Goal: Information Seeking & Learning: Learn about a topic

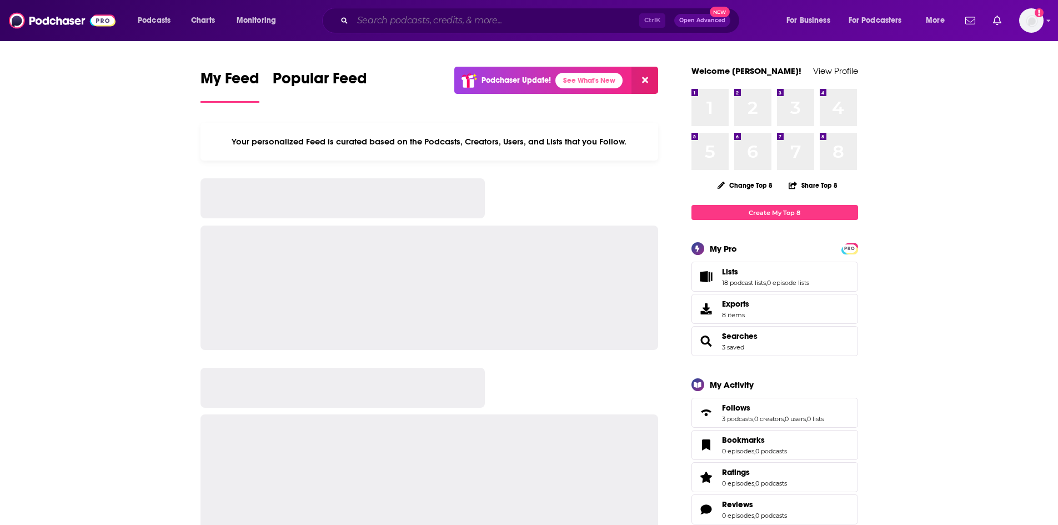
click at [538, 27] on input "Search podcasts, credits, & more..." at bounding box center [496, 21] width 287 height 18
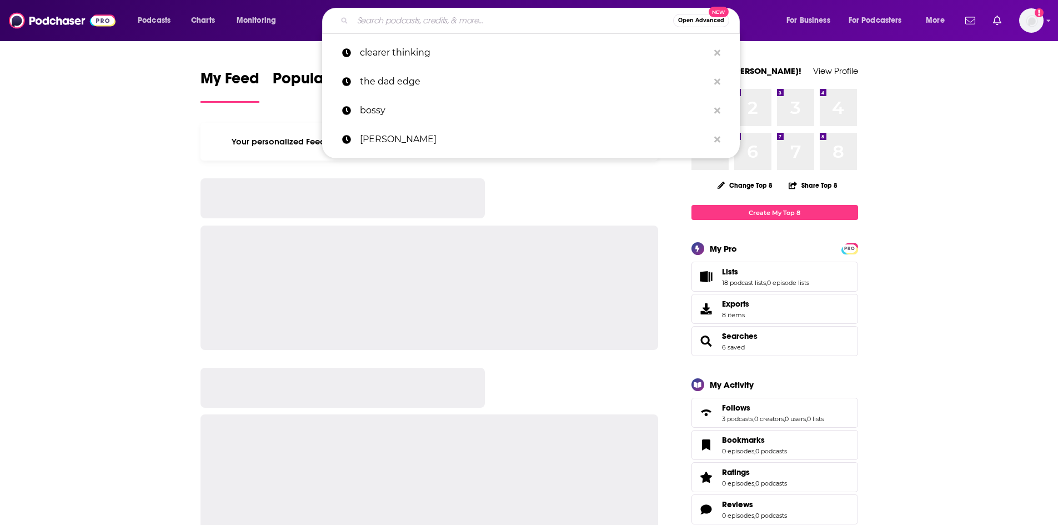
paste input "• Heal Thyself with Dr. G"
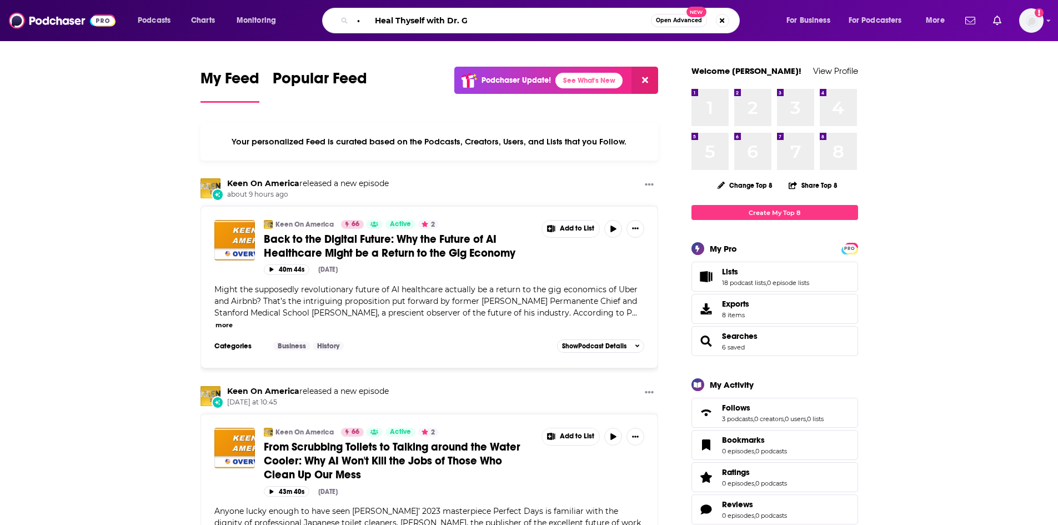
drag, startPoint x: 375, startPoint y: 20, endPoint x: 306, endPoint y: 10, distance: 69.6
click at [306, 10] on div "Podcasts Charts Monitoring • Heal Thyself with Dr. G Open Advanced New For Busi…" at bounding box center [542, 21] width 825 height 26
type input "Heal Thyself with Dr. G"
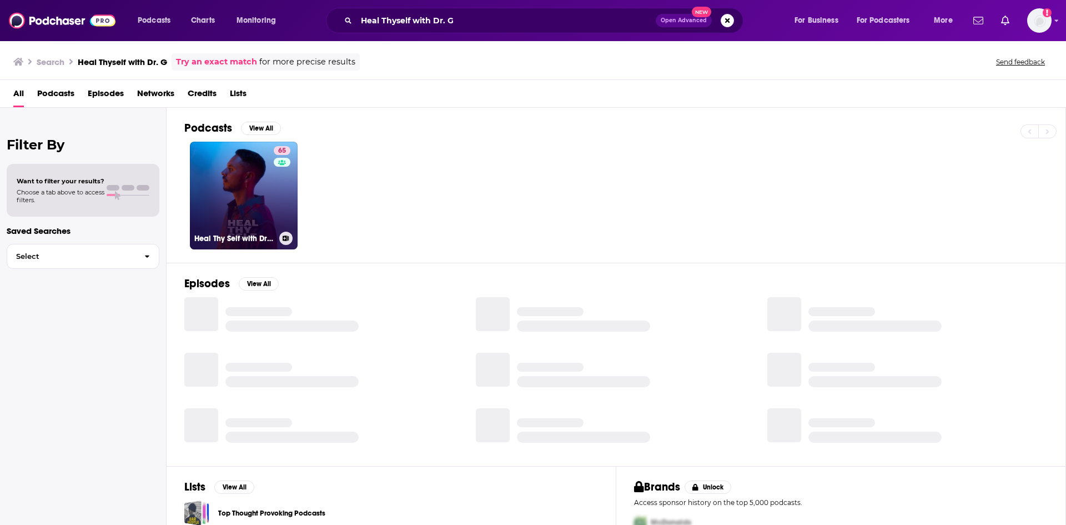
click at [234, 194] on link "65 Heal Thy Self with Dr. G" at bounding box center [244, 196] width 108 height 108
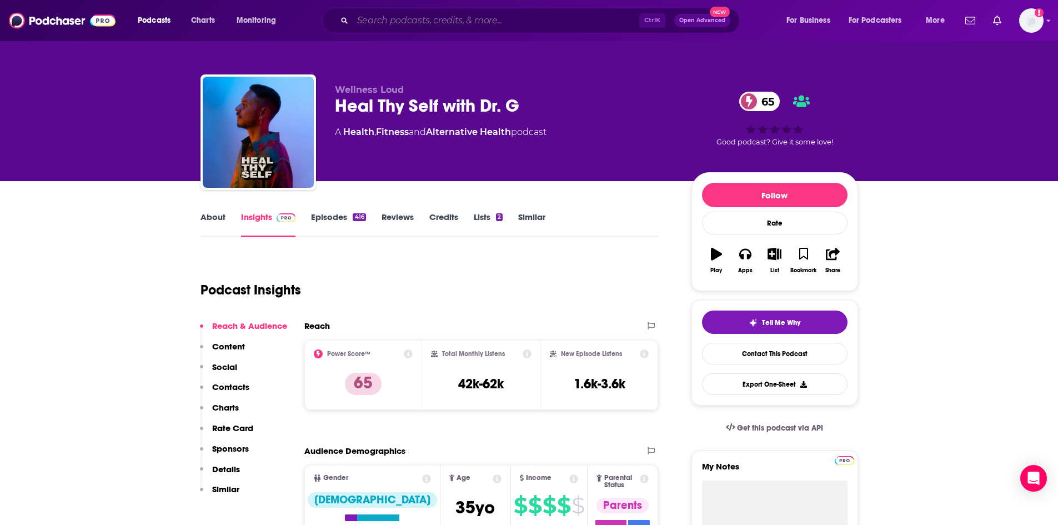
click at [403, 13] on input "Search podcasts, credits, & more..." at bounding box center [496, 21] width 287 height 18
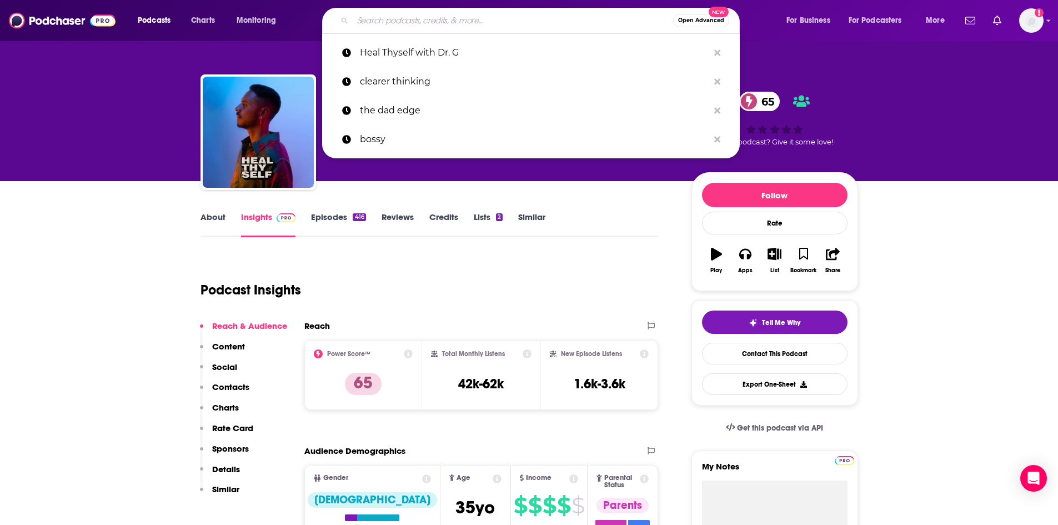
paste input "Calling Home"
type input "Calling Home"
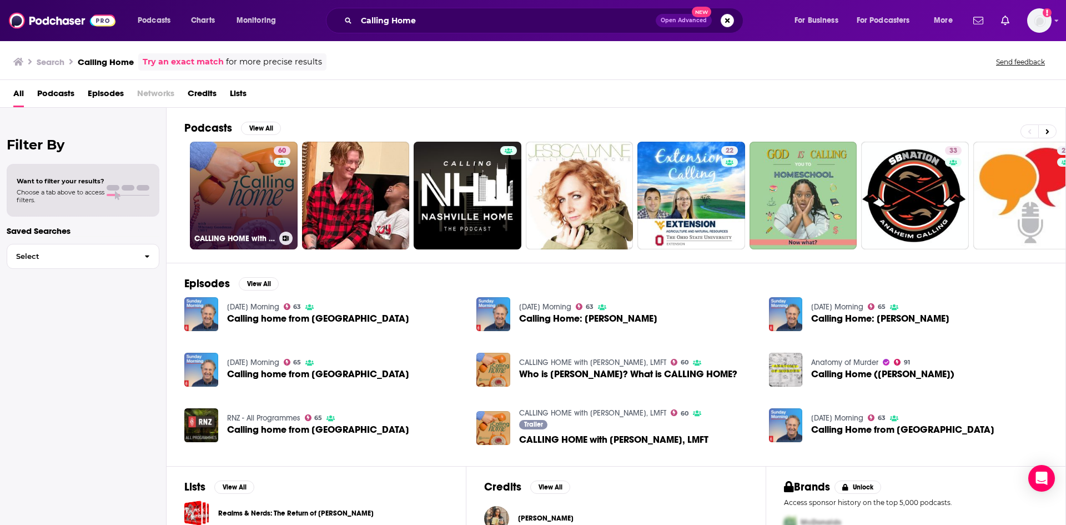
click at [239, 202] on link "60 CALLING HOME with [PERSON_NAME], LMFT" at bounding box center [244, 196] width 108 height 108
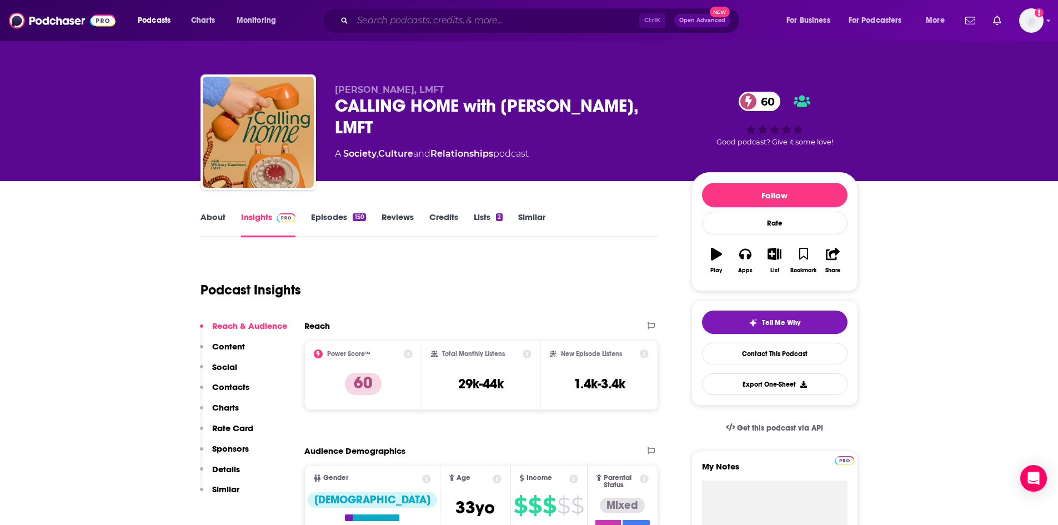
click at [375, 23] on input "Search podcasts, credits, & more..." at bounding box center [496, 21] width 287 height 18
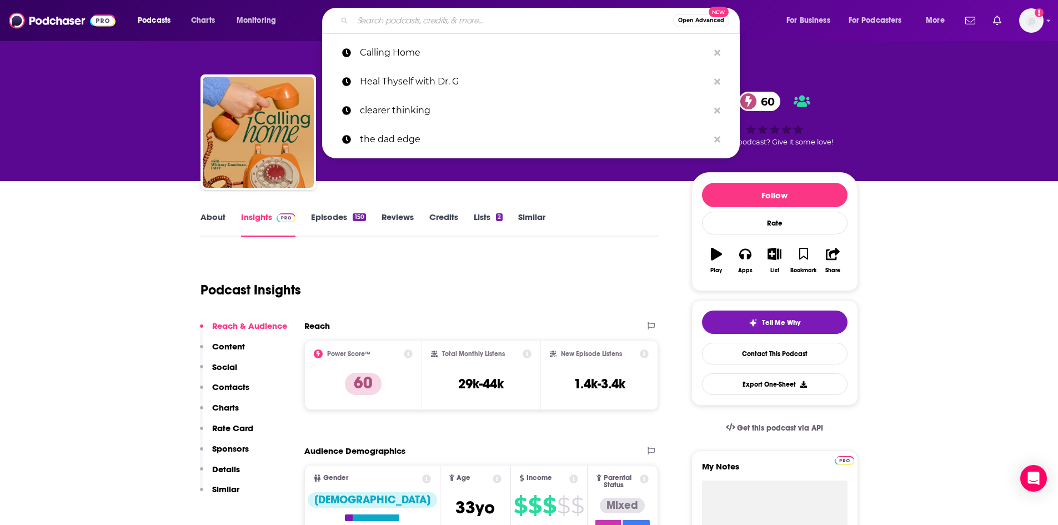
paste input "We Can Do Hard Things"
type input "We Can Do Hard Things"
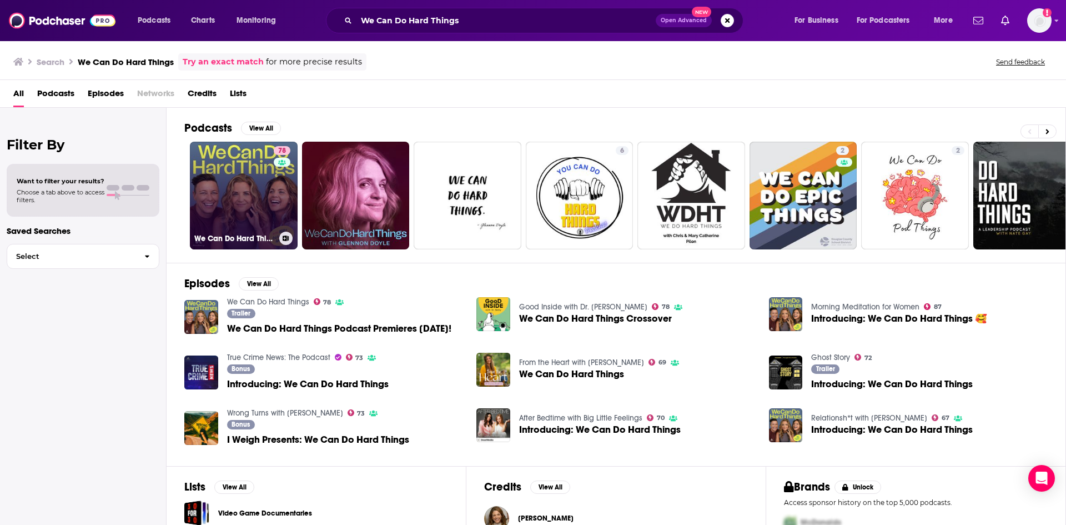
click at [257, 185] on link "78 We Can Do Hard Things" at bounding box center [244, 196] width 108 height 108
